Goal: Check status: Verify the current state of an ongoing process or item

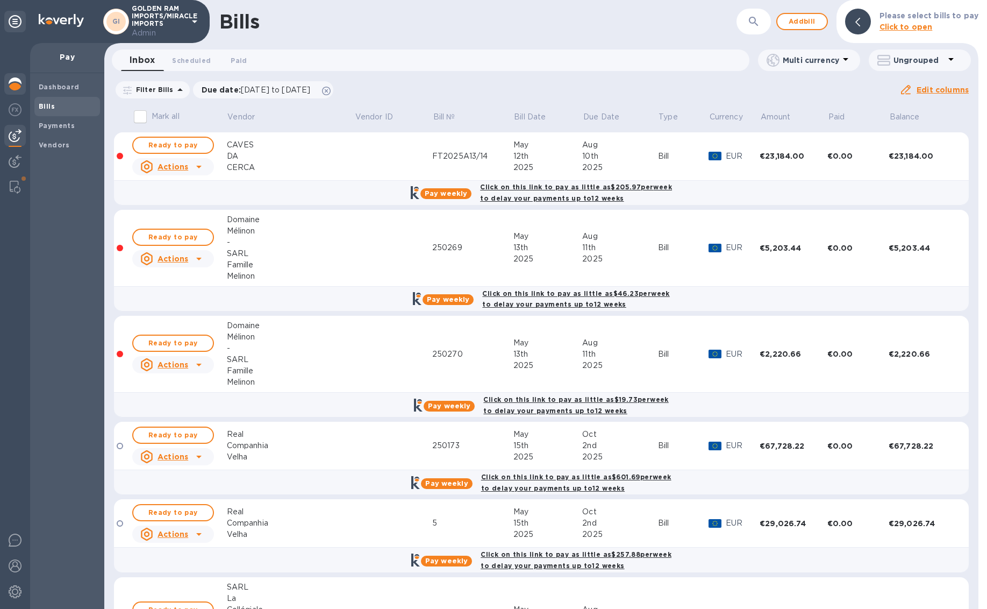
click at [19, 87] on img at bounding box center [15, 83] width 13 height 13
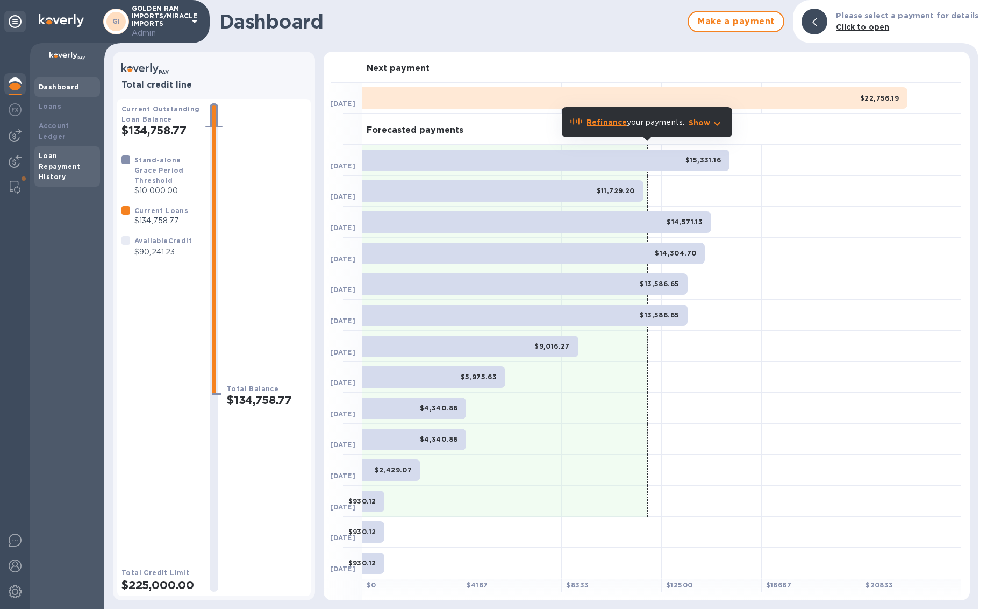
click at [49, 151] on div "Loan Repayment History" at bounding box center [67, 167] width 57 height 32
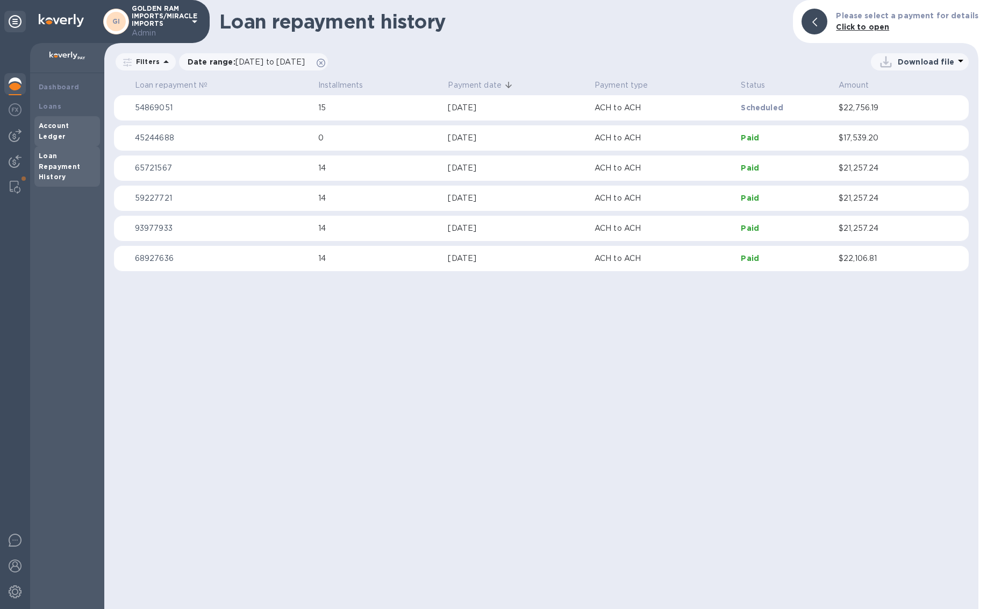
click at [53, 129] on div "Account Ledger" at bounding box center [67, 131] width 57 height 22
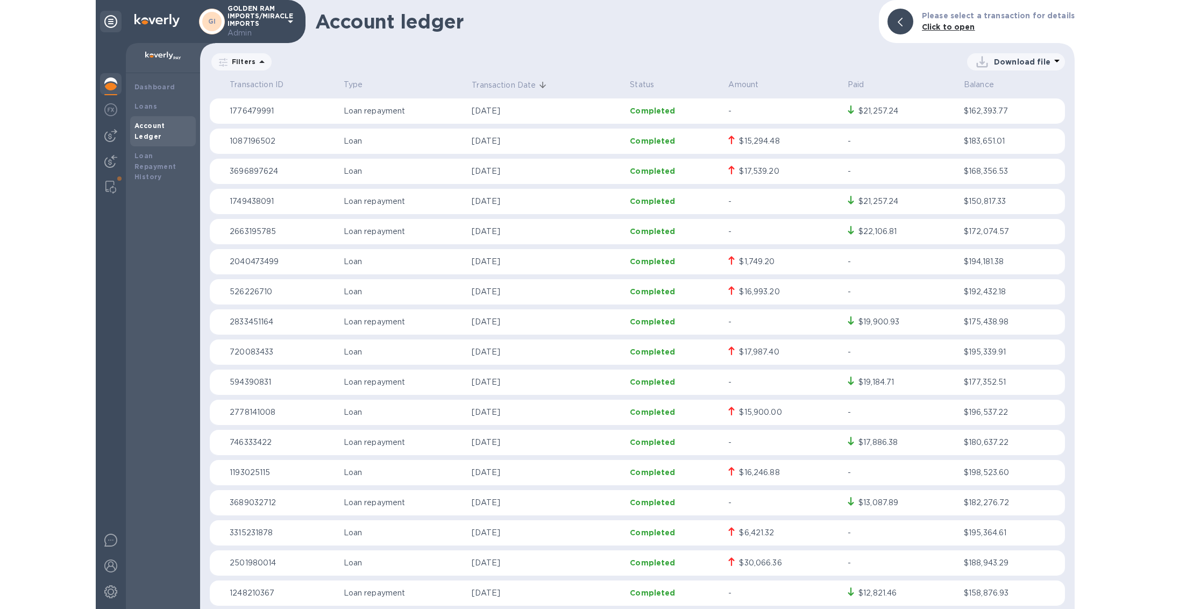
scroll to position [99, 0]
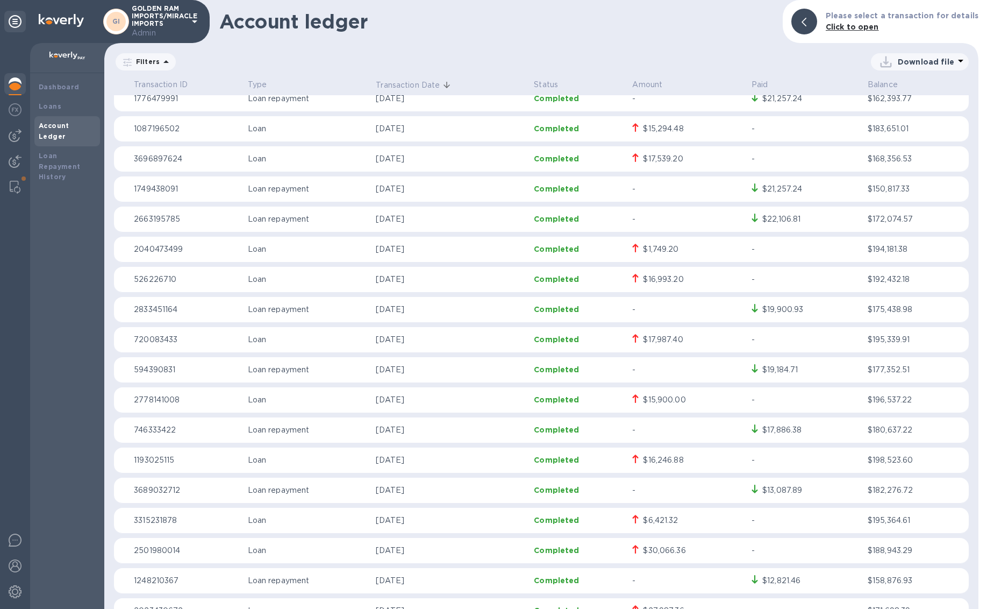
click at [686, 284] on div "$16,993.20" at bounding box center [687, 280] width 111 height 12
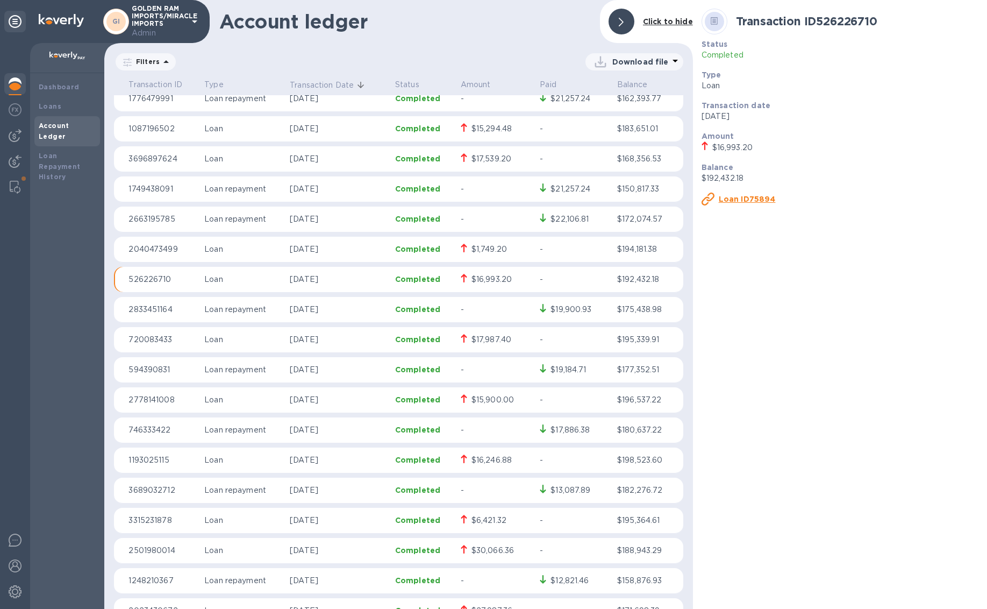
click at [381, 280] on p "[DATE]" at bounding box center [338, 279] width 97 height 11
click at [65, 106] on div "Loans" at bounding box center [67, 106] width 57 height 11
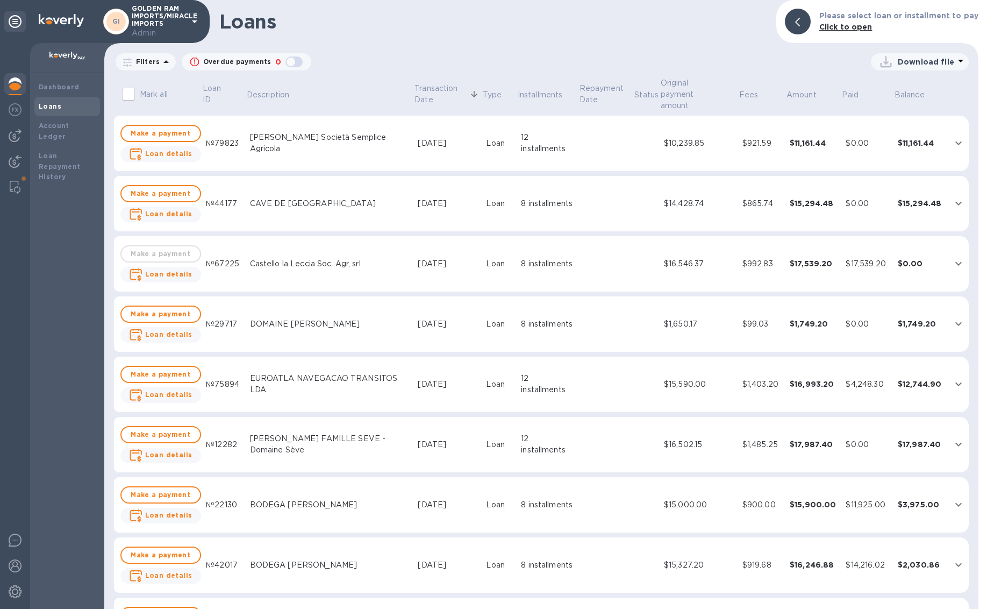
click at [526, 237] on td "8 installments" at bounding box center [548, 264] width 62 height 56
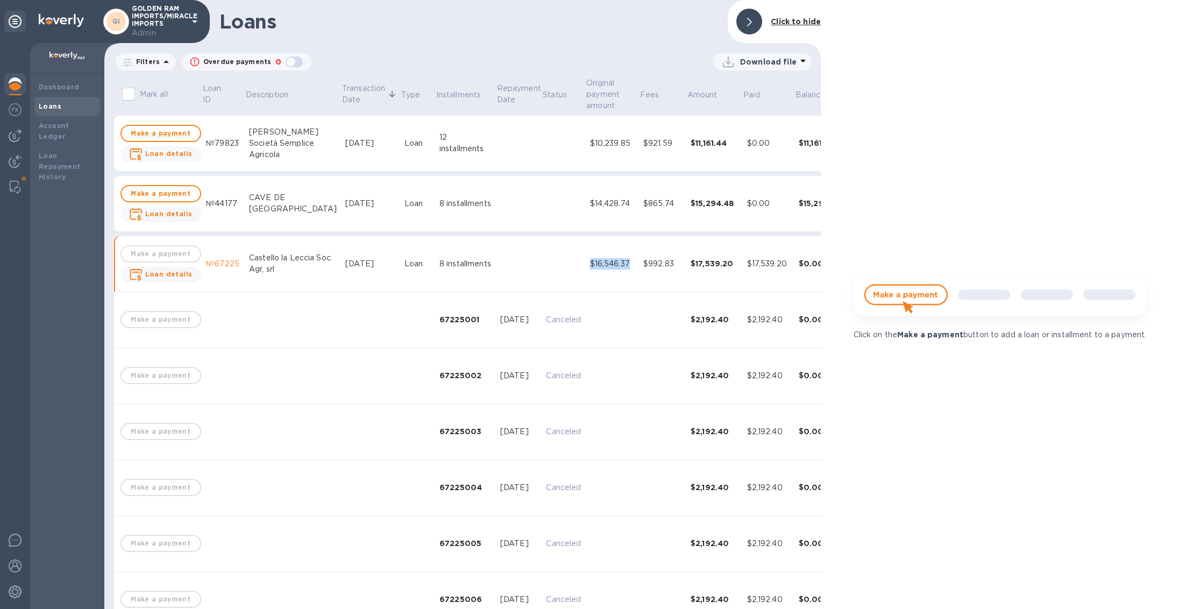
drag, startPoint x: 601, startPoint y: 261, endPoint x: 546, endPoint y: 266, distance: 54.5
click at [546, 266] on tr "Make a payment Loan details №67225 [GEOGRAPHIC_DATA] Soc. [PERSON_NAME] [DATE] …" at bounding box center [491, 264] width 755 height 56
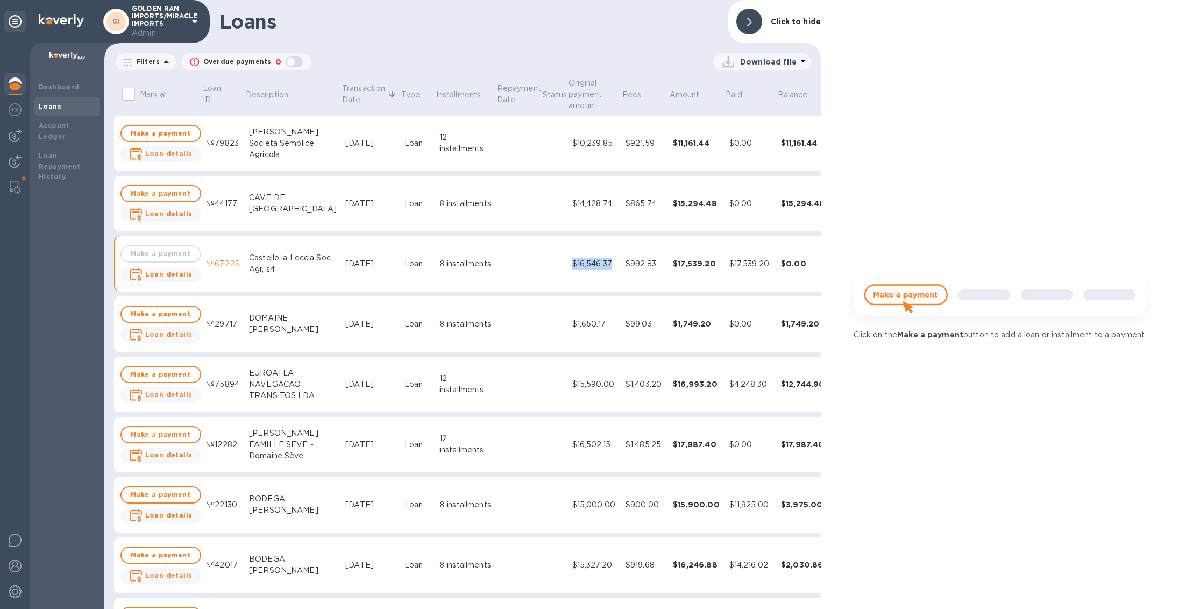
copy div "$16,546.37"
